Goal: Information Seeking & Learning: Learn about a topic

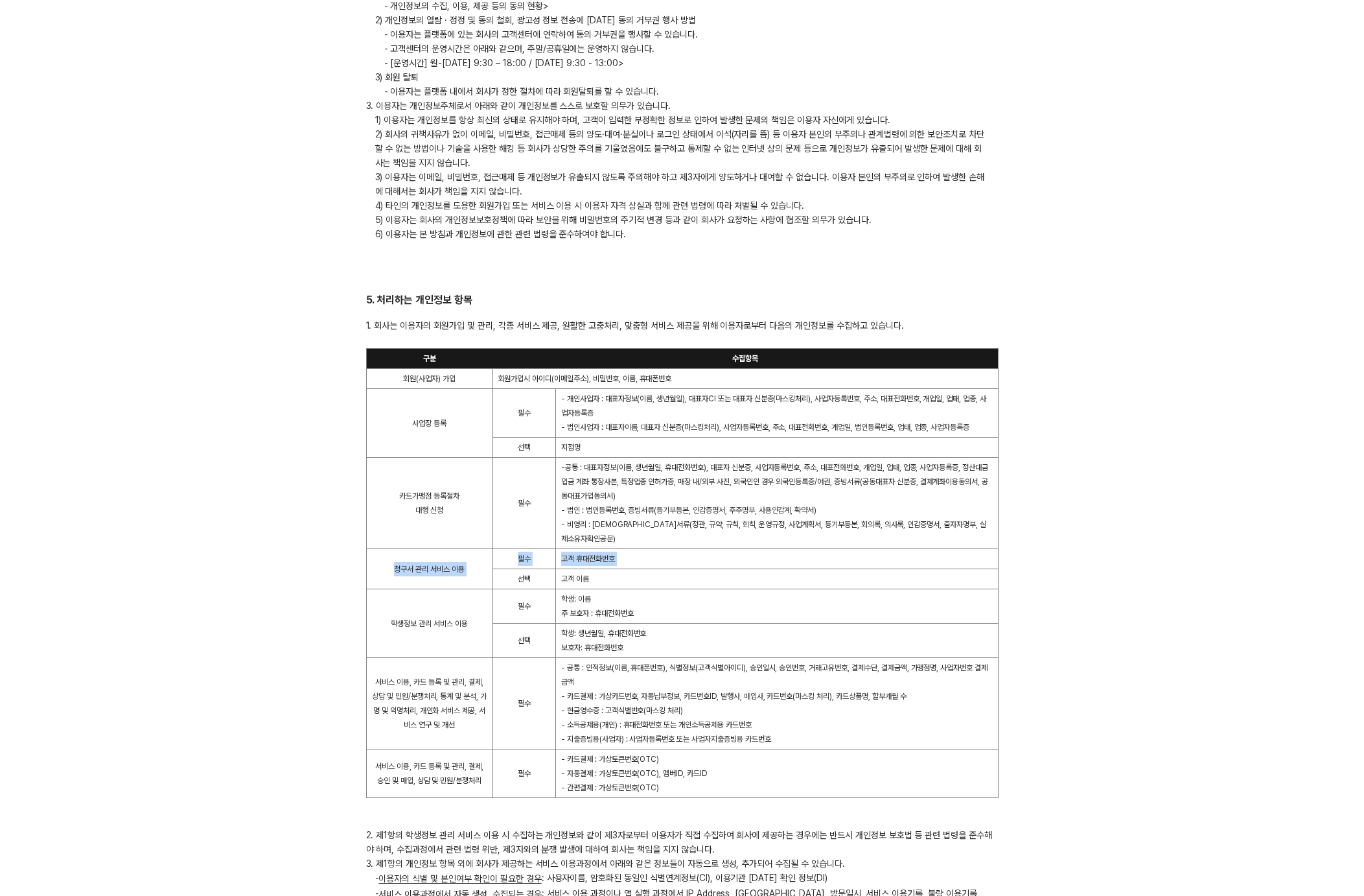
drag, startPoint x: 391, startPoint y: 569, endPoint x: 495, endPoint y: 572, distance: 104.0
click at [495, 572] on tbody "구분 수집항목 회원(사업자) 가입 회원가입시 아이디(이메일주소), 비밀번호, 이름, 휴대폰번호 사업장 등록 필수 - 개인사업자 : 대표자정보(…" at bounding box center [682, 573] width 632 height 449
click at [628, 569] on td "고객 이름" at bounding box center [777, 579] width 443 height 20
drag, startPoint x: 562, startPoint y: 559, endPoint x: 630, endPoint y: 576, distance: 70.1
click at [634, 559] on td "고객 휴대전화번호" at bounding box center [777, 559] width 443 height 20
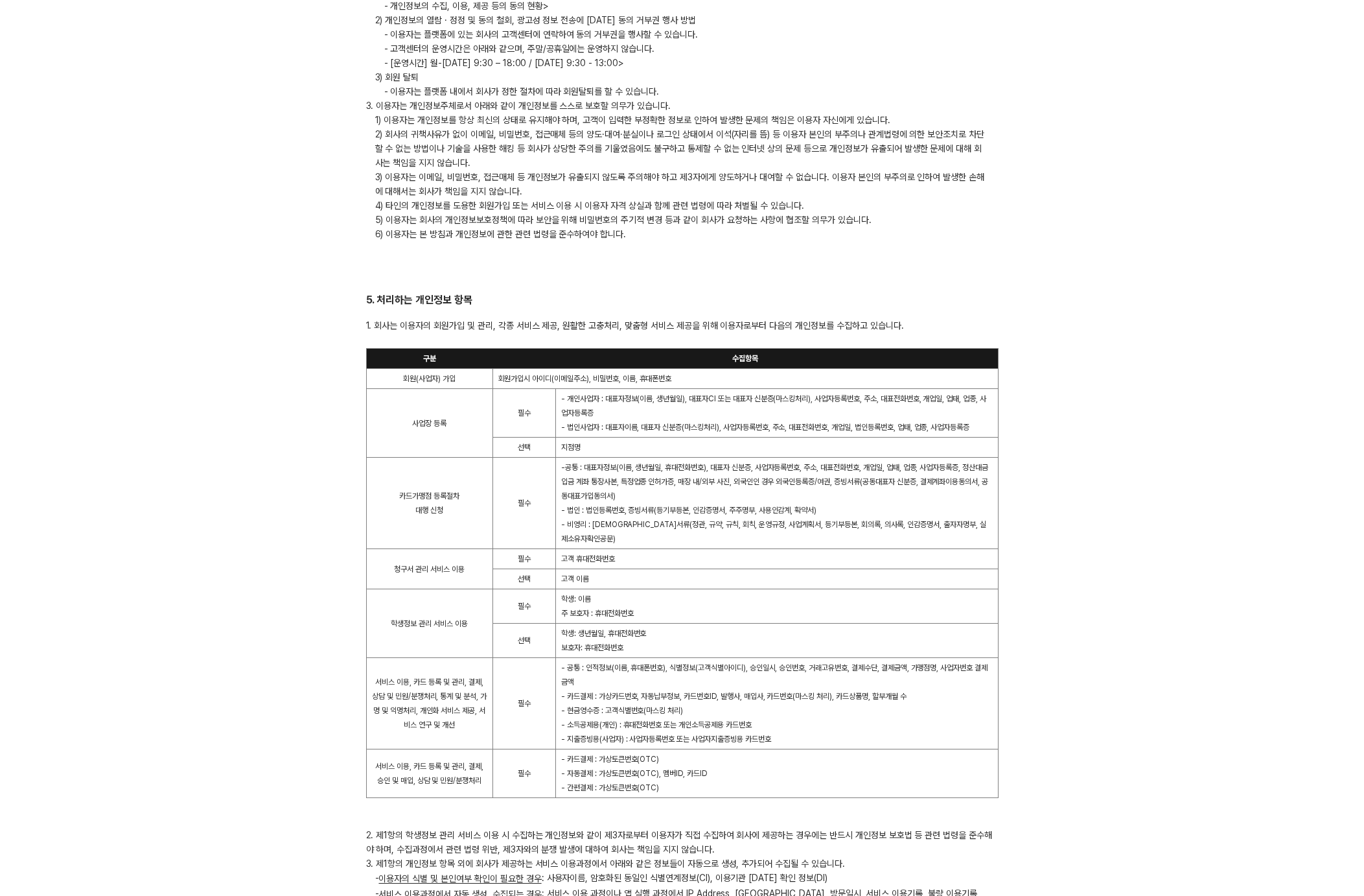
click at [611, 609] on td "학생: 이름 주 보호자 : 휴대전화번호" at bounding box center [777, 606] width 443 height 34
click at [563, 649] on td "학생: 생년월일, 휴대전화번호 보호자: 휴대전화번호" at bounding box center [777, 641] width 443 height 34
drag, startPoint x: 604, startPoint y: 649, endPoint x: 584, endPoint y: 650, distance: 20.0
click at [604, 649] on td "학생: 생년월일, 휴대전화번호 보호자: 휴대전화번호" at bounding box center [777, 641] width 443 height 34
drag, startPoint x: 588, startPoint y: 649, endPoint x: 680, endPoint y: 648, distance: 92.0
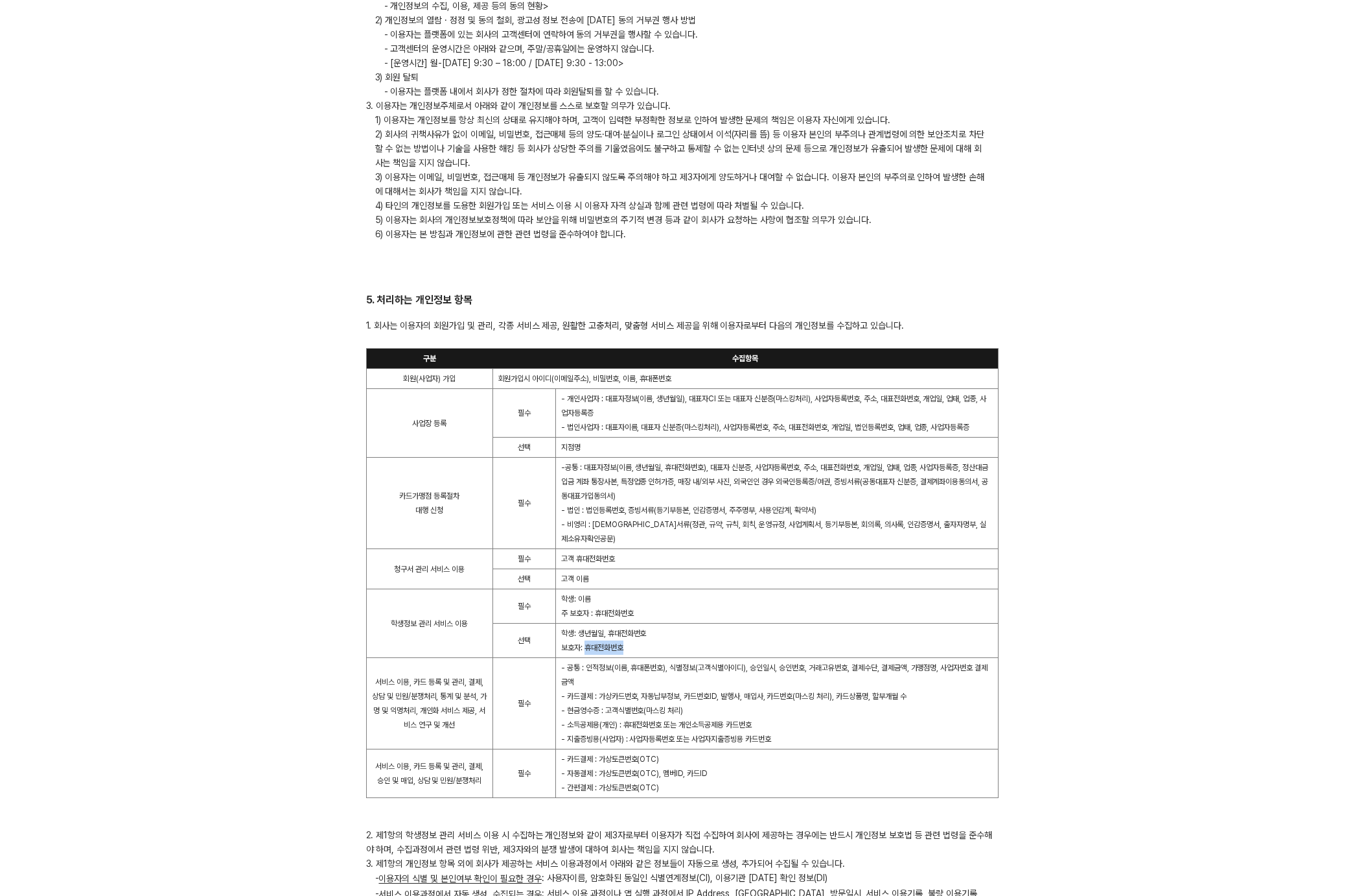
click at [680, 648] on td "학생: 생년월일, 휴대전화번호 보호자: 휴대전화번호" at bounding box center [777, 641] width 443 height 34
click at [670, 646] on td "학생: 생년월일, 휴대전화번호 보호자: 휴대전화번호" at bounding box center [777, 641] width 443 height 34
click at [685, 640] on td "학생: 생년월일, 휴대전화번호 보호자: 휴대전화번호" at bounding box center [777, 641] width 443 height 34
click at [920, 539] on span "- 비영리 : [DEMOGRAPHIC_DATA]서류(정관, 규약, 규칙, 회칙, 운영규정, 사업계획서, 등기부등본, 회의록, 의사록, 인감증명…" at bounding box center [774, 531] width 425 height 23
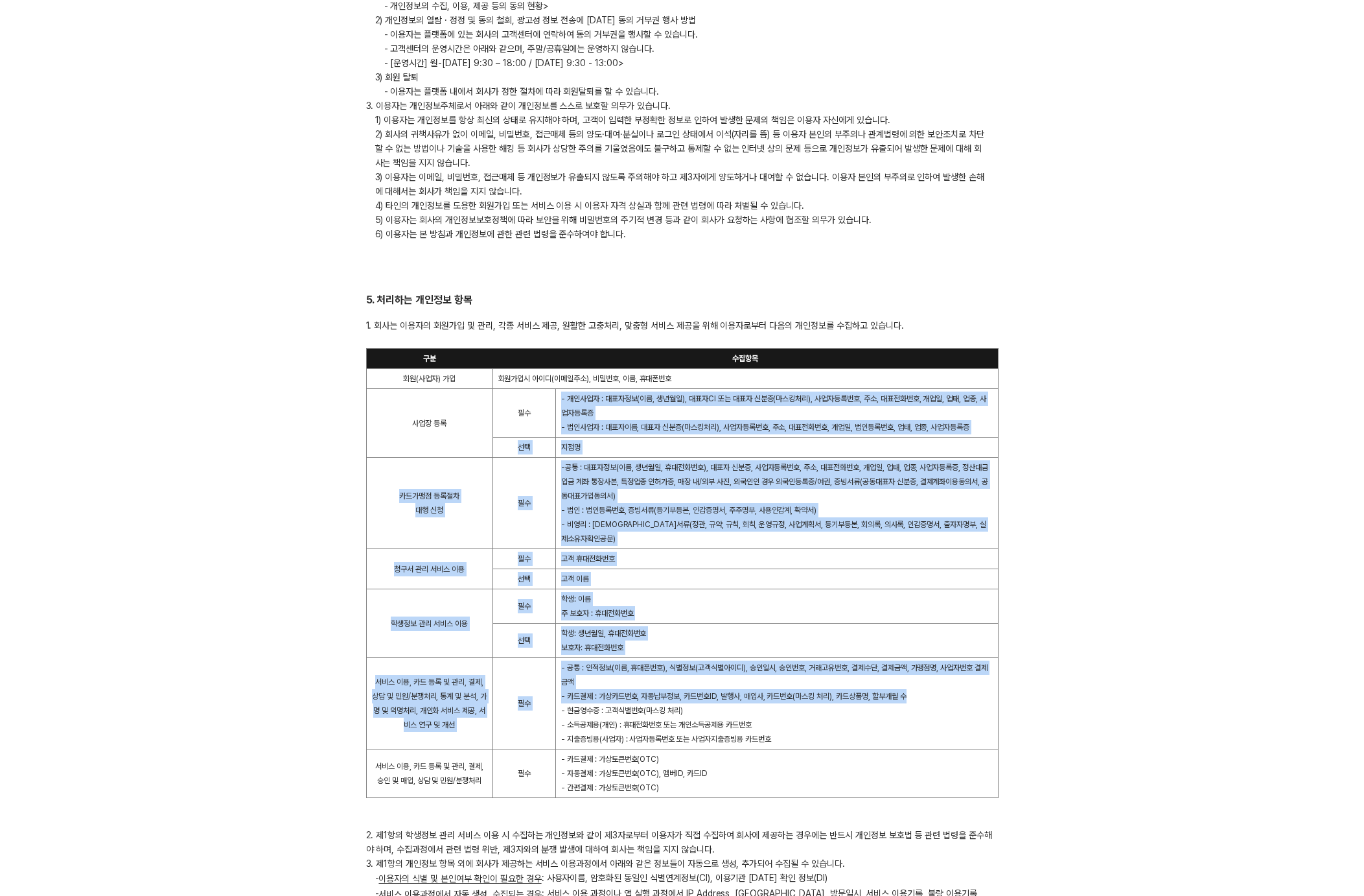
drag, startPoint x: 534, startPoint y: 439, endPoint x: 978, endPoint y: 702, distance: 516.0
click at [978, 702] on tbody "구분 수집항목 회원(사업자) 가입 회원가입시 아이디(이메일주소), 비밀번호, 이름, 휴대폰번호 사업장 등록 필수 - 개인사업자 : 대표자정보(…" at bounding box center [682, 573] width 632 height 449
click at [978, 702] on td "- 공통 : 인적정보(이름, 휴대폰번호), 식별정보(고객식별아이디), 승인일시, 승인번호, 거래고유번호, 결제수단, 결제금액, 가맹점명, 사업…" at bounding box center [777, 703] width 443 height 91
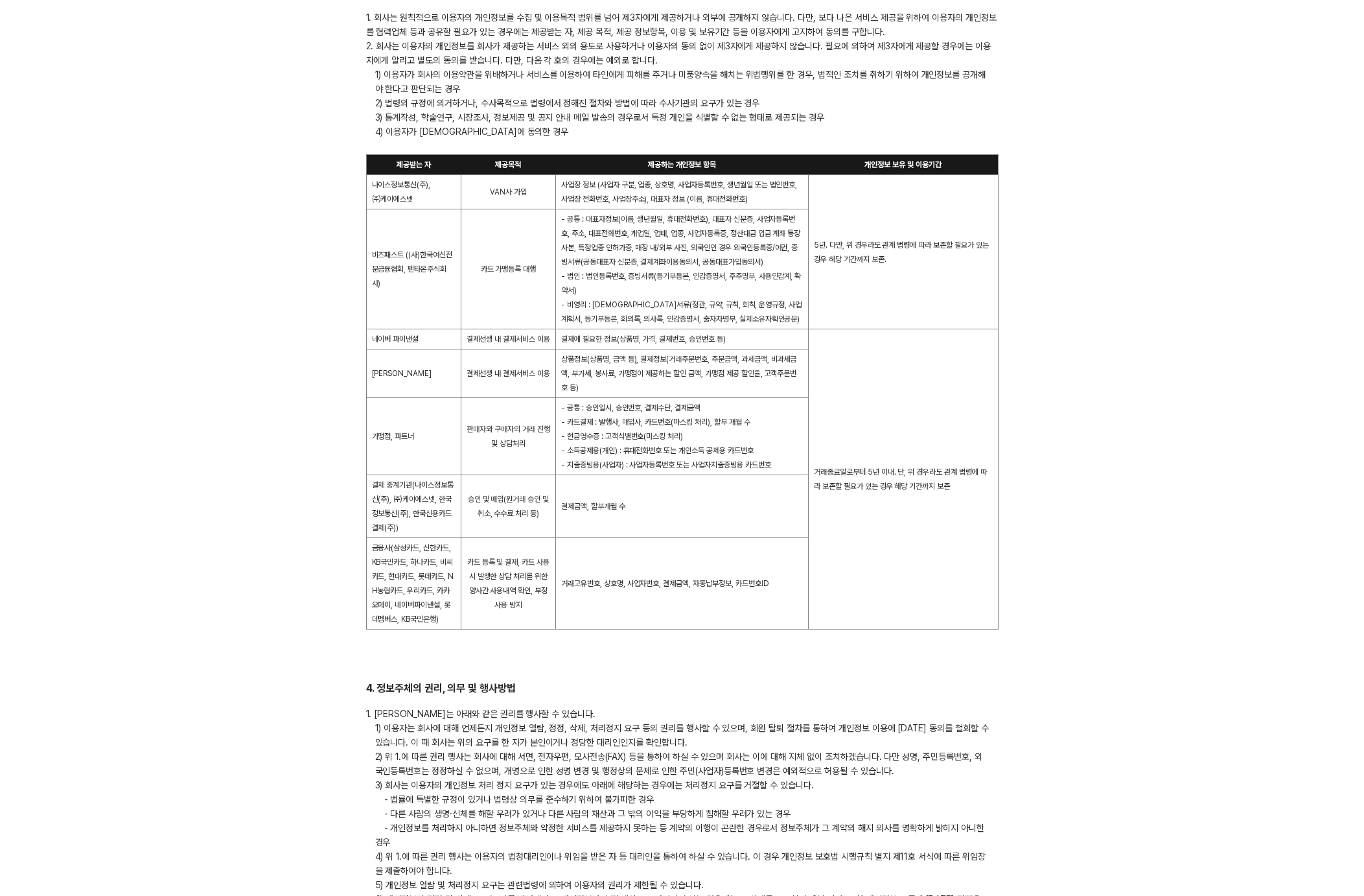
scroll to position [1294, 0]
click at [404, 516] on td "결제 중계기관(나이스정보통신(주), ㈜케이에스넷, 한국정보통신(주), 한국신용카드결제(주))" at bounding box center [414, 507] width 95 height 63
drag, startPoint x: 372, startPoint y: 498, endPoint x: 432, endPoint y: 546, distance: 76.8
click at [432, 538] on td "결제 중계기관(나이스정보통신(주), ㈜케이에스넷, 한국정보통신(주), 한국신용카드결제(주))" at bounding box center [414, 507] width 95 height 63
copy td "결제 중계기관(나이스정보통신(주), ㈜케이에스넷, 한국정보통신(주), 한국신용카드결제(주))"
